Goal: Transaction & Acquisition: Purchase product/service

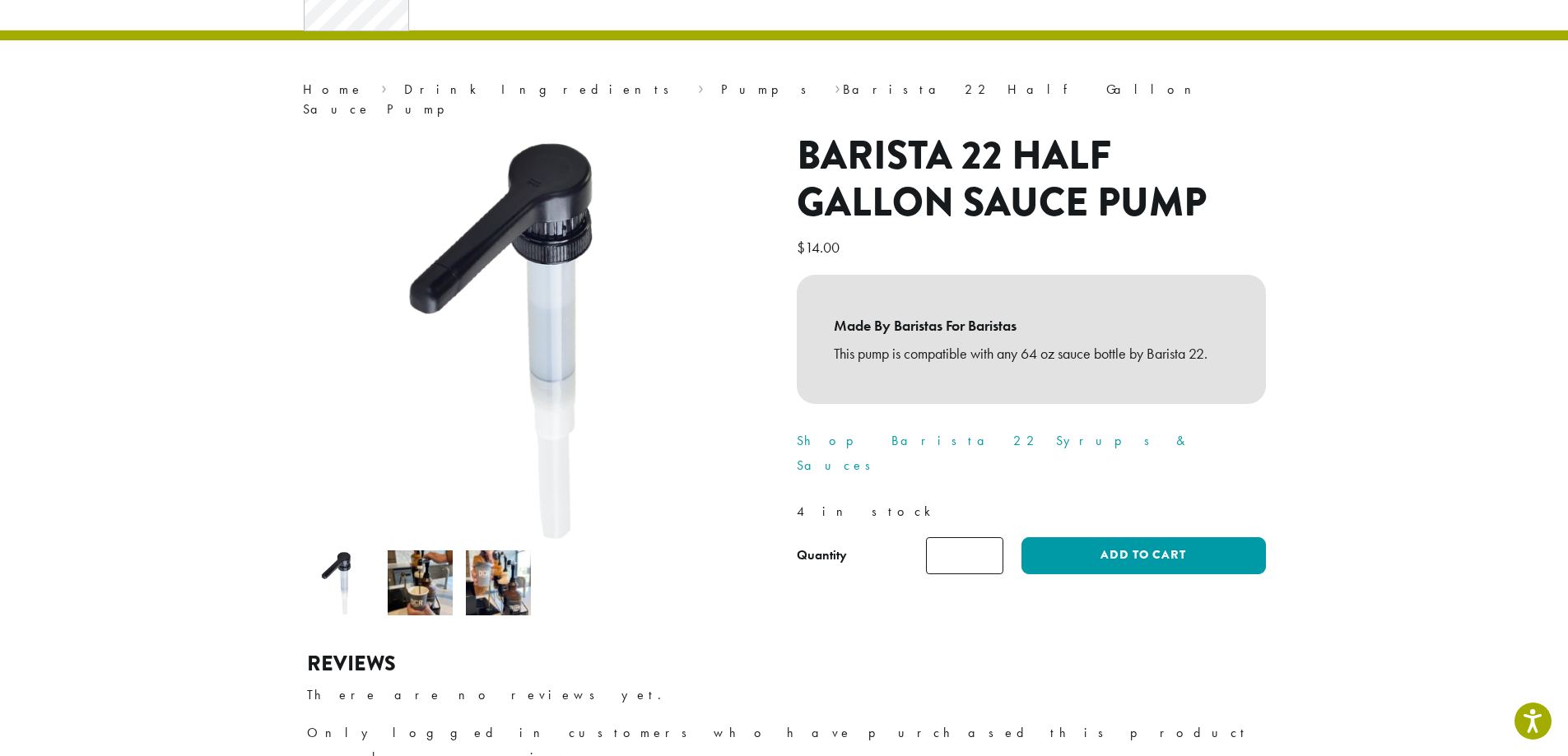
scroll to position [43, 0]
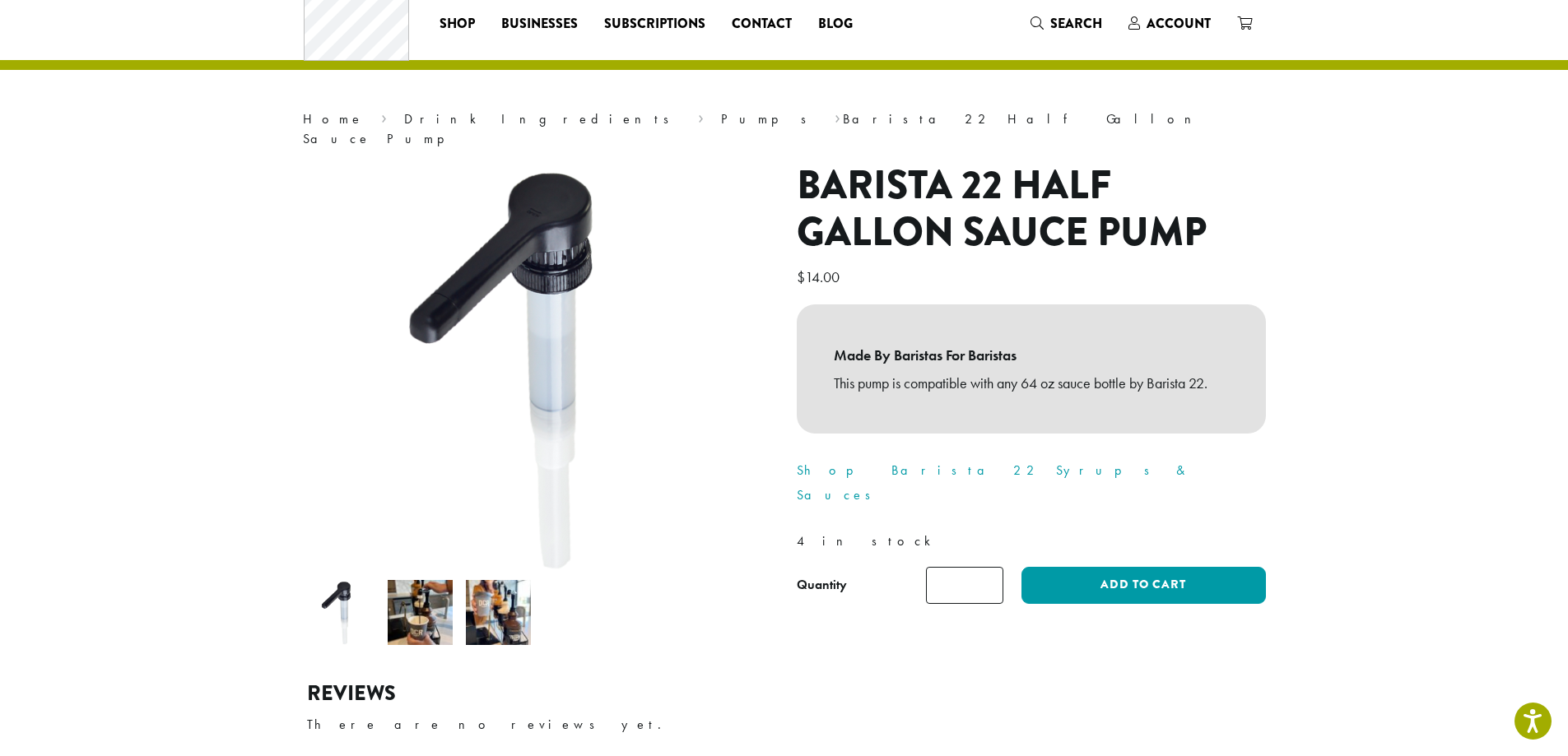
click at [434, 598] on img at bounding box center [420, 612] width 65 height 65
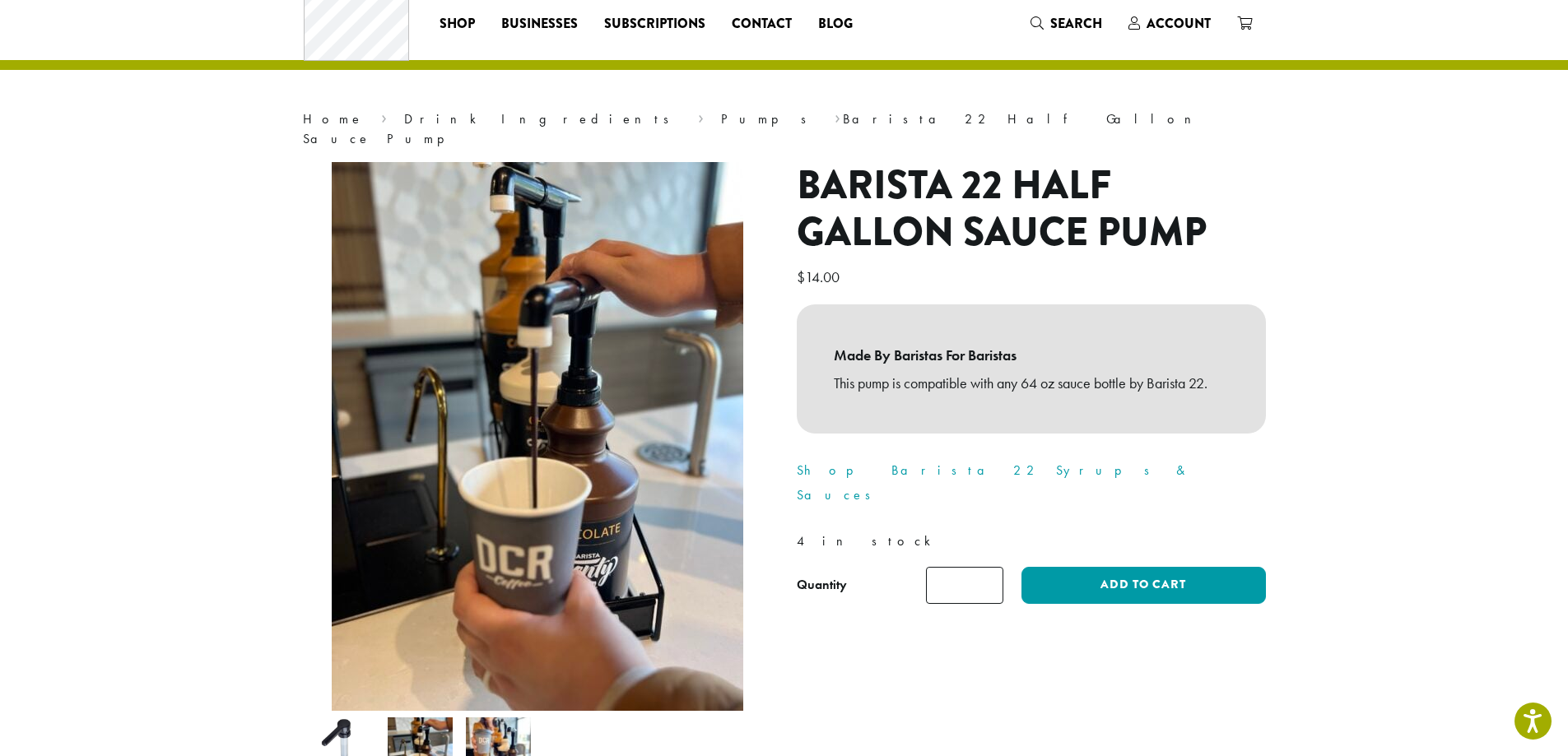
click at [485, 724] on img at bounding box center [498, 750] width 65 height 65
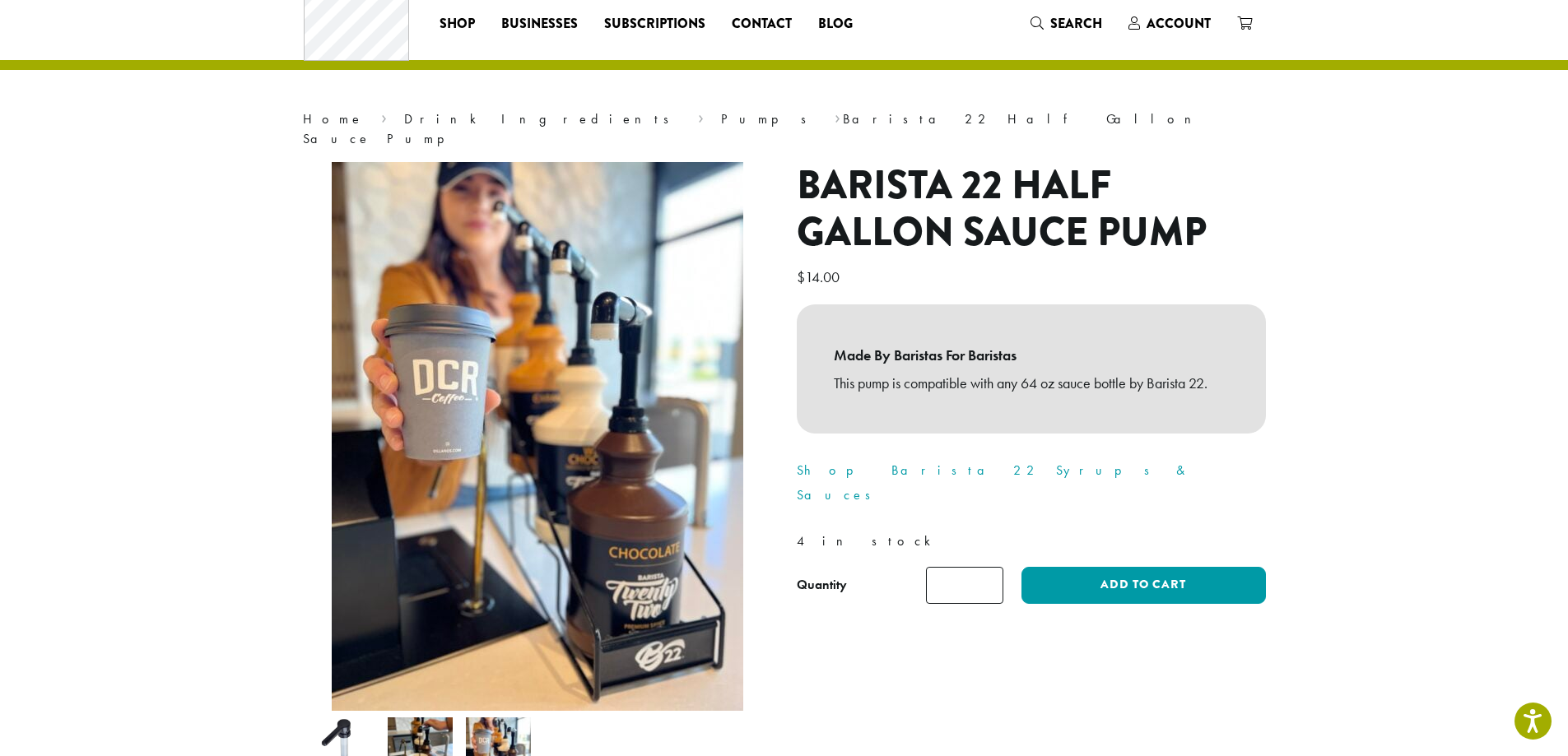
click at [413, 718] on img at bounding box center [420, 750] width 65 height 65
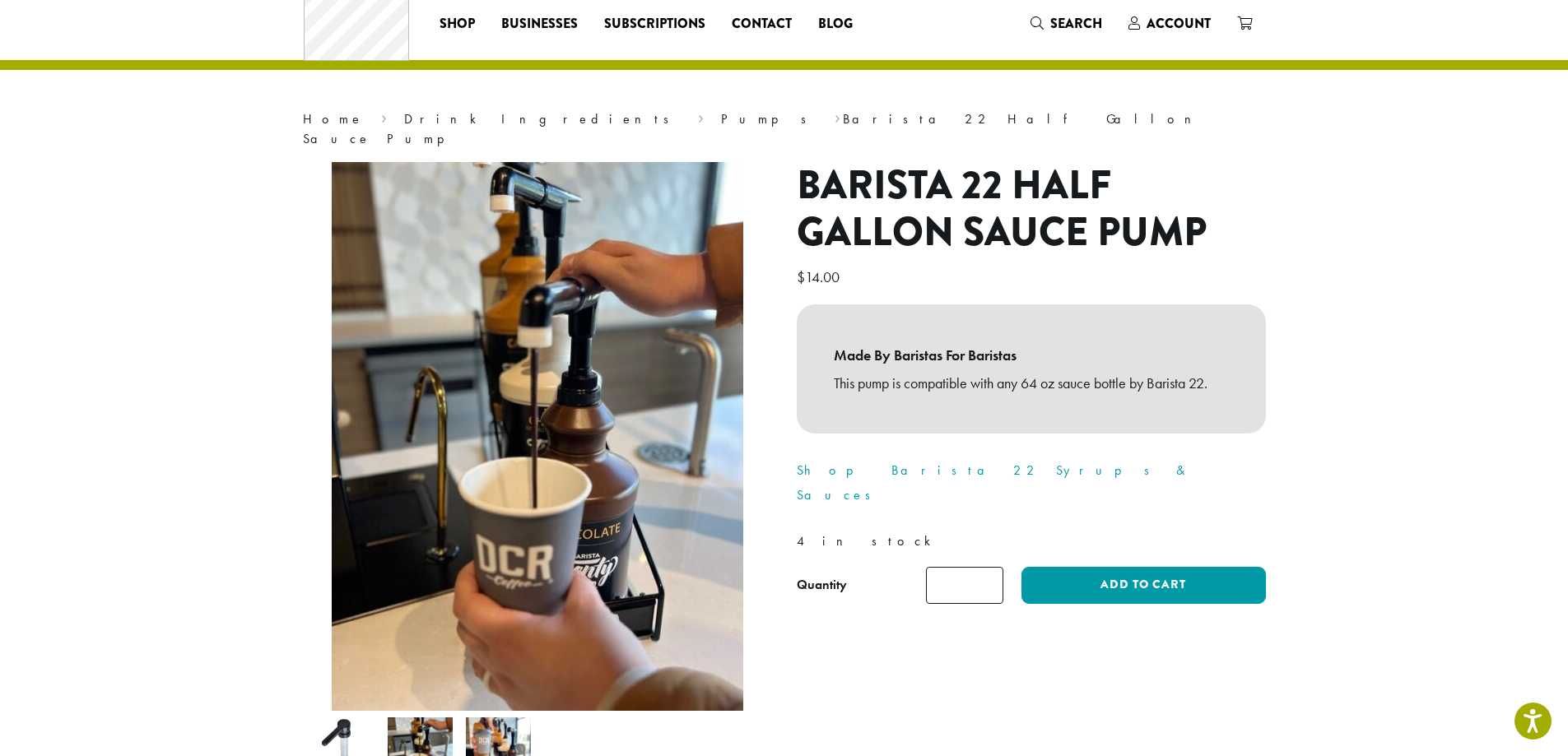
click at [323, 718] on img at bounding box center [342, 750] width 65 height 65
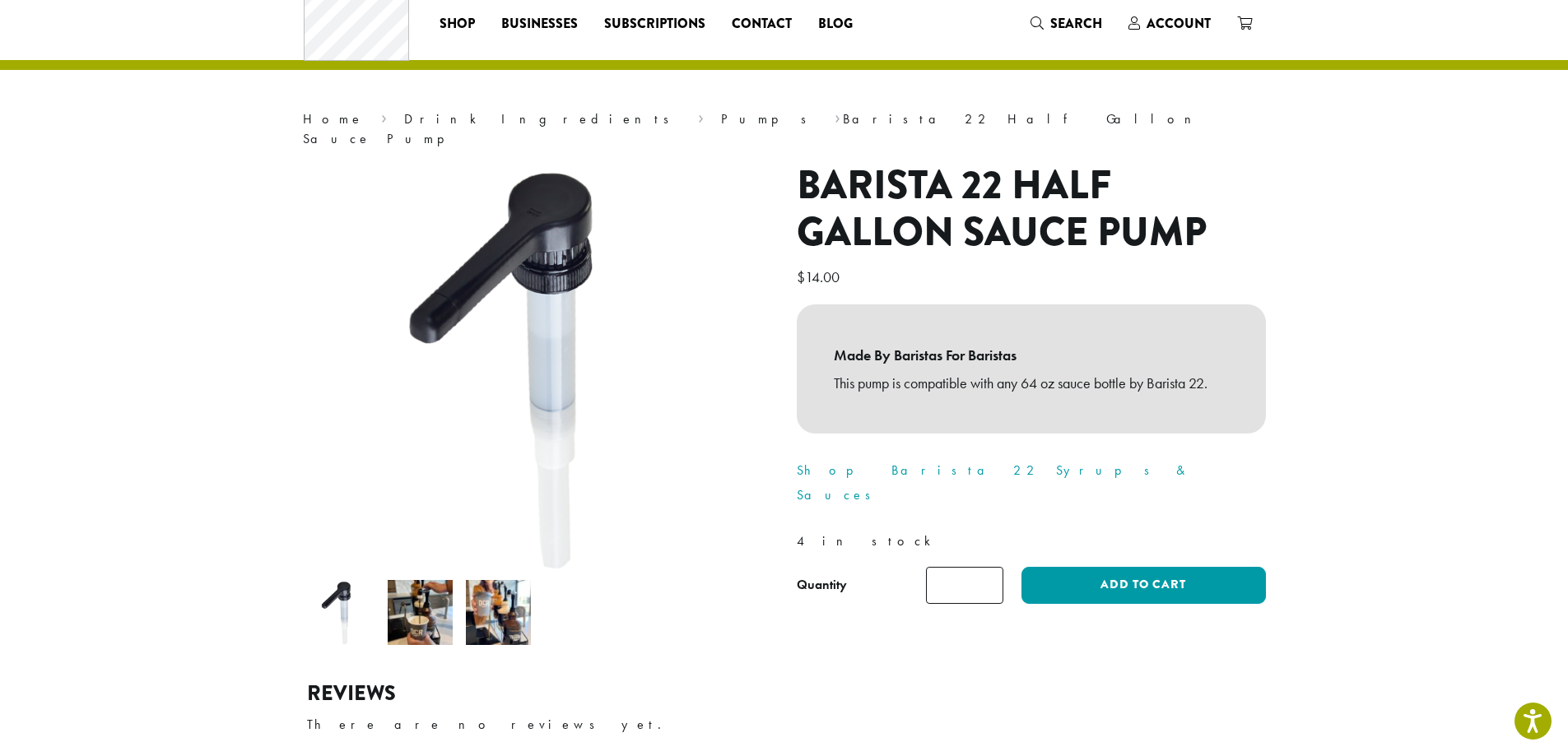
click at [422, 606] on img at bounding box center [420, 612] width 65 height 65
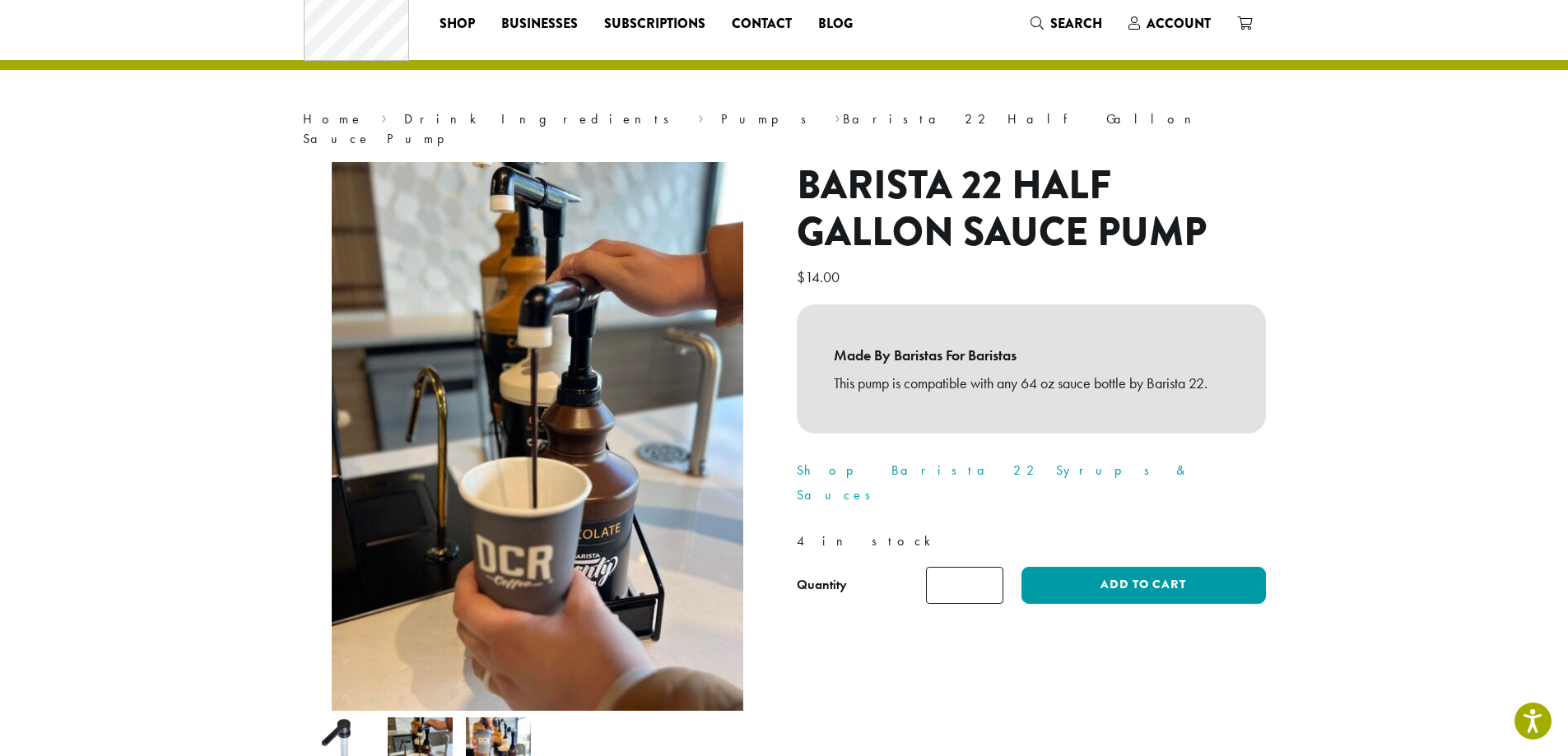
click at [499, 722] on img at bounding box center [498, 750] width 65 height 65
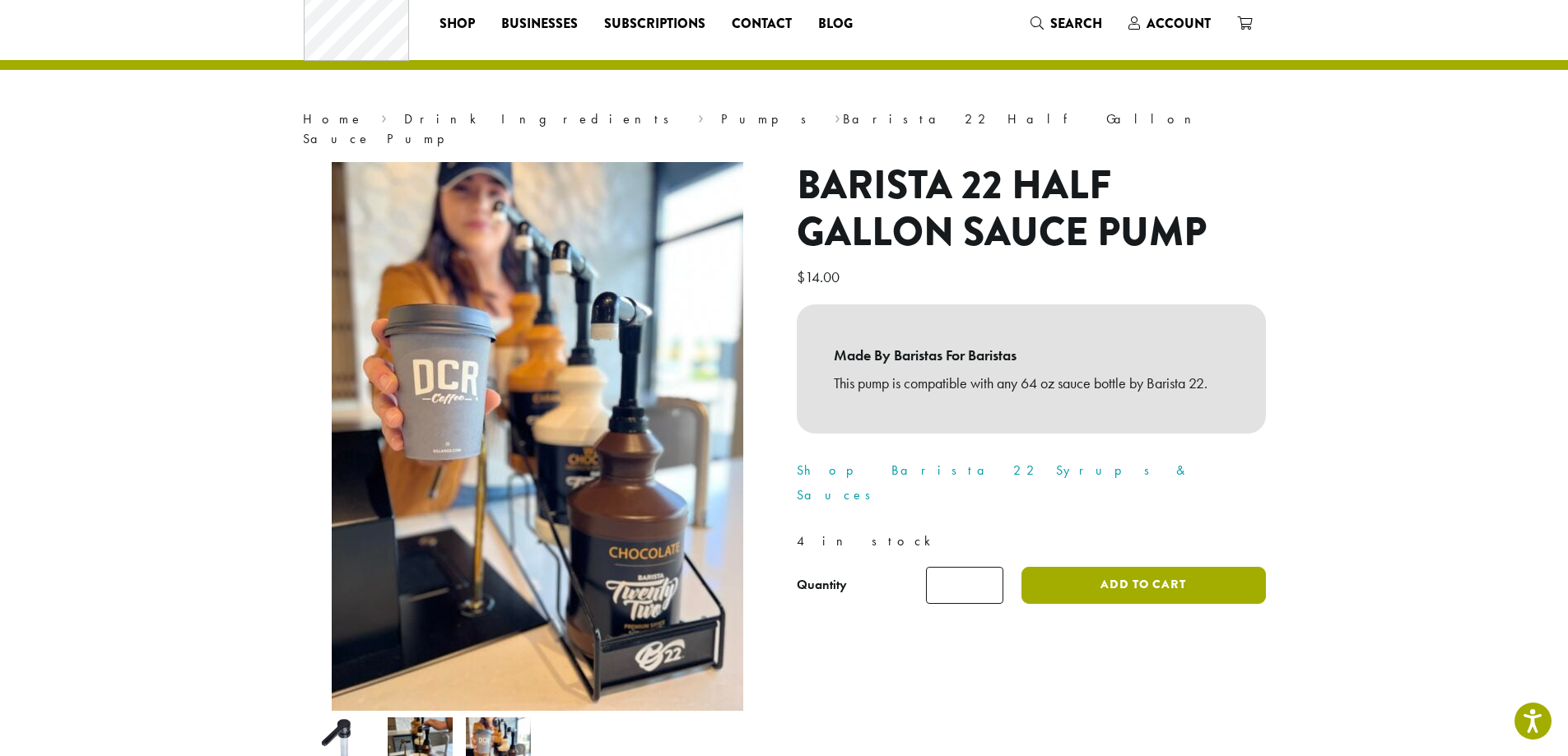
click at [1085, 567] on button "Add to cart" at bounding box center [1143, 585] width 243 height 37
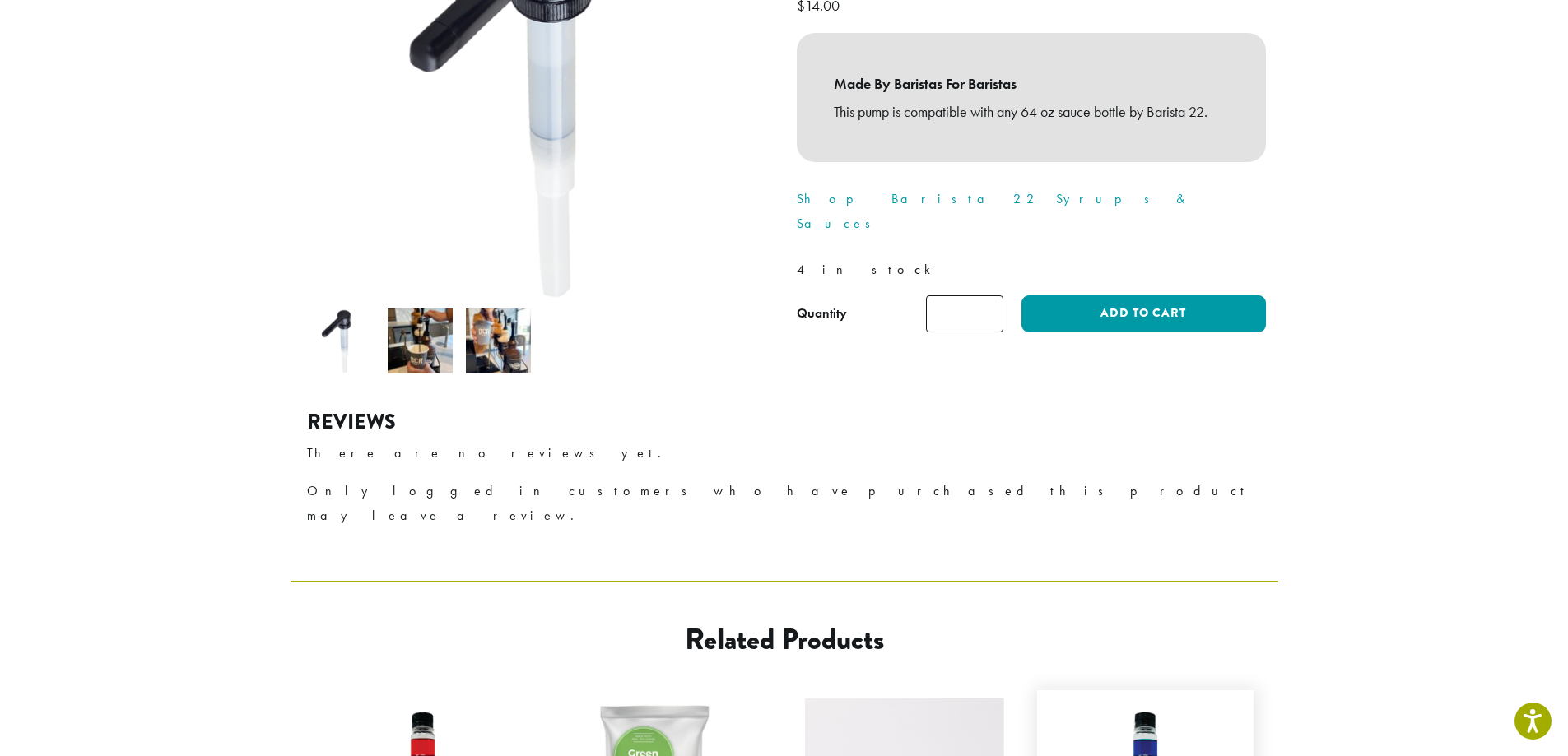
scroll to position [247, 0]
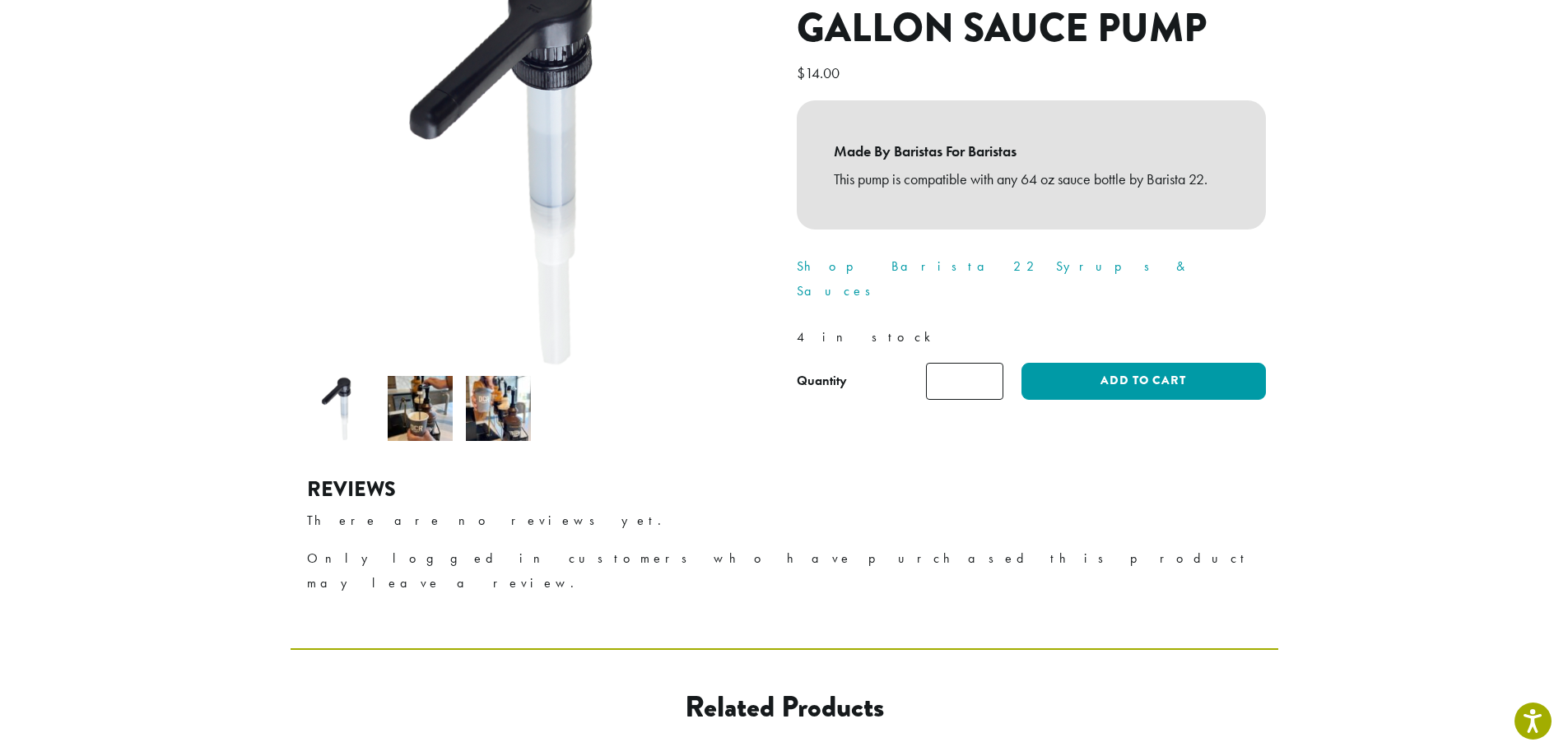
click at [521, 381] on img at bounding box center [498, 408] width 65 height 65
